Goal: Task Accomplishment & Management: Manage account settings

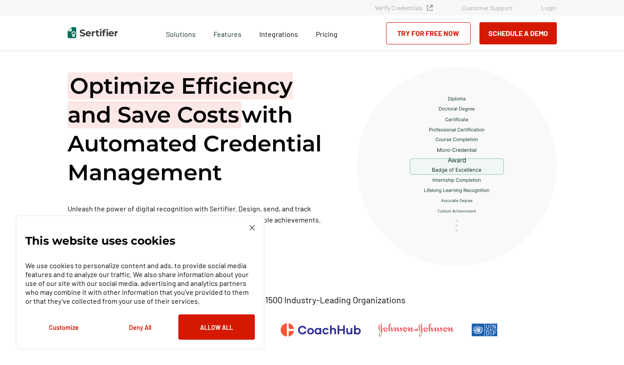
click at [552, 8] on link "Login" at bounding box center [549, 8] width 16 height 8
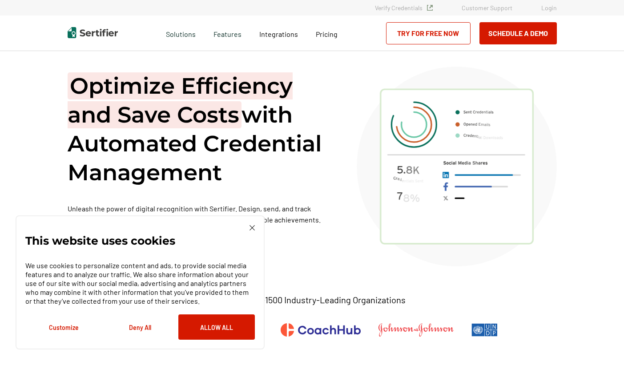
click at [546, 8] on link "Login" at bounding box center [549, 8] width 16 height 8
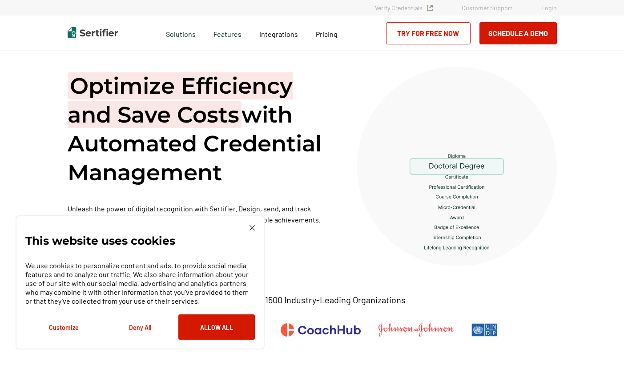
click at [375, 4] on link "Verify Credentials" at bounding box center [404, 8] width 58 height 8
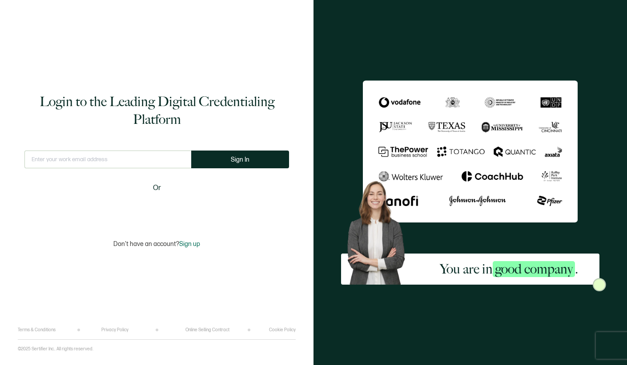
click at [157, 204] on div "Sign in with Google. Opens in new tab" at bounding box center [156, 210] width 121 height 20
